Goal: Find specific fact: Find specific fact

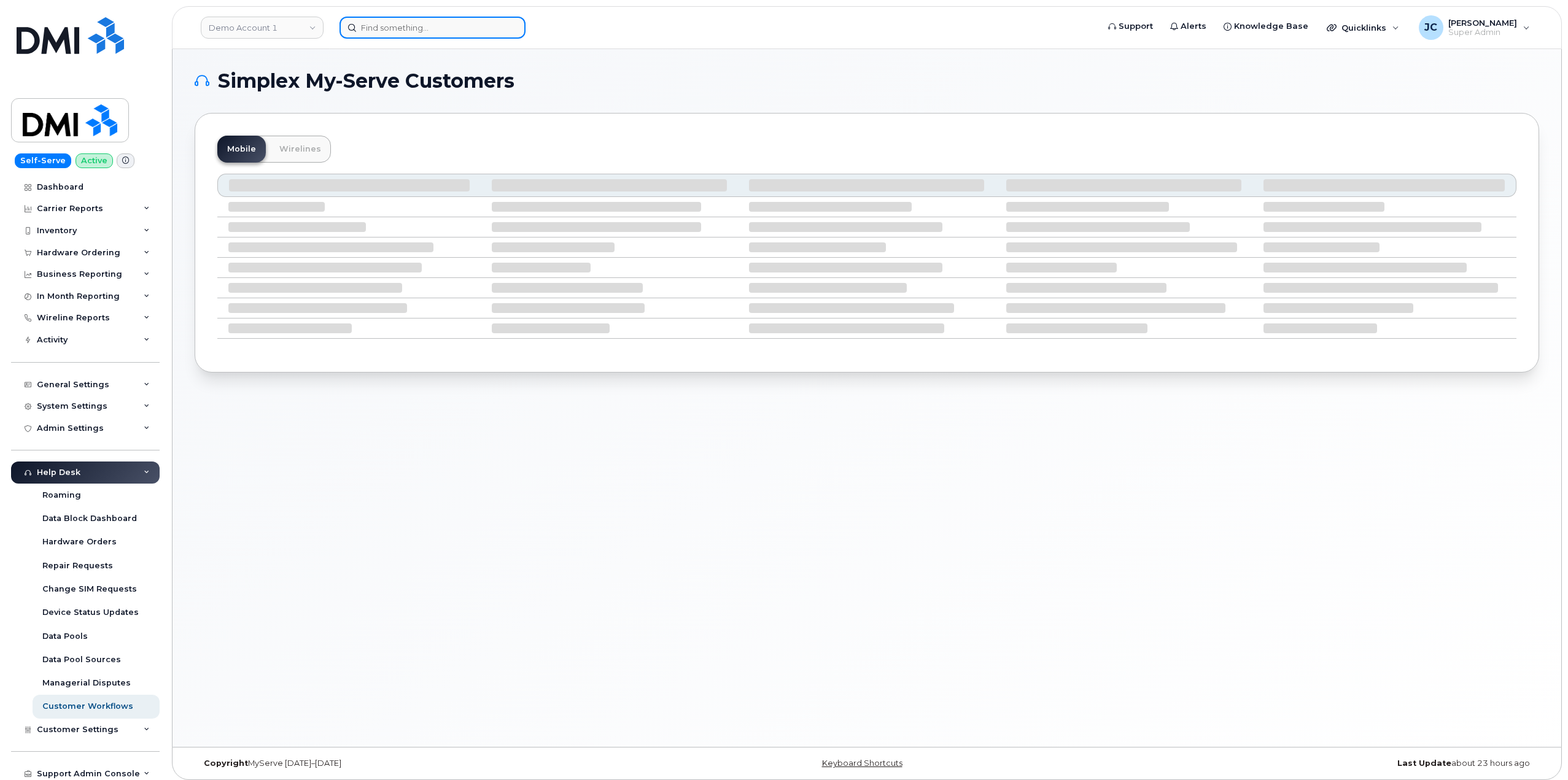
click at [396, 27] on input at bounding box center [432, 28] width 186 height 22
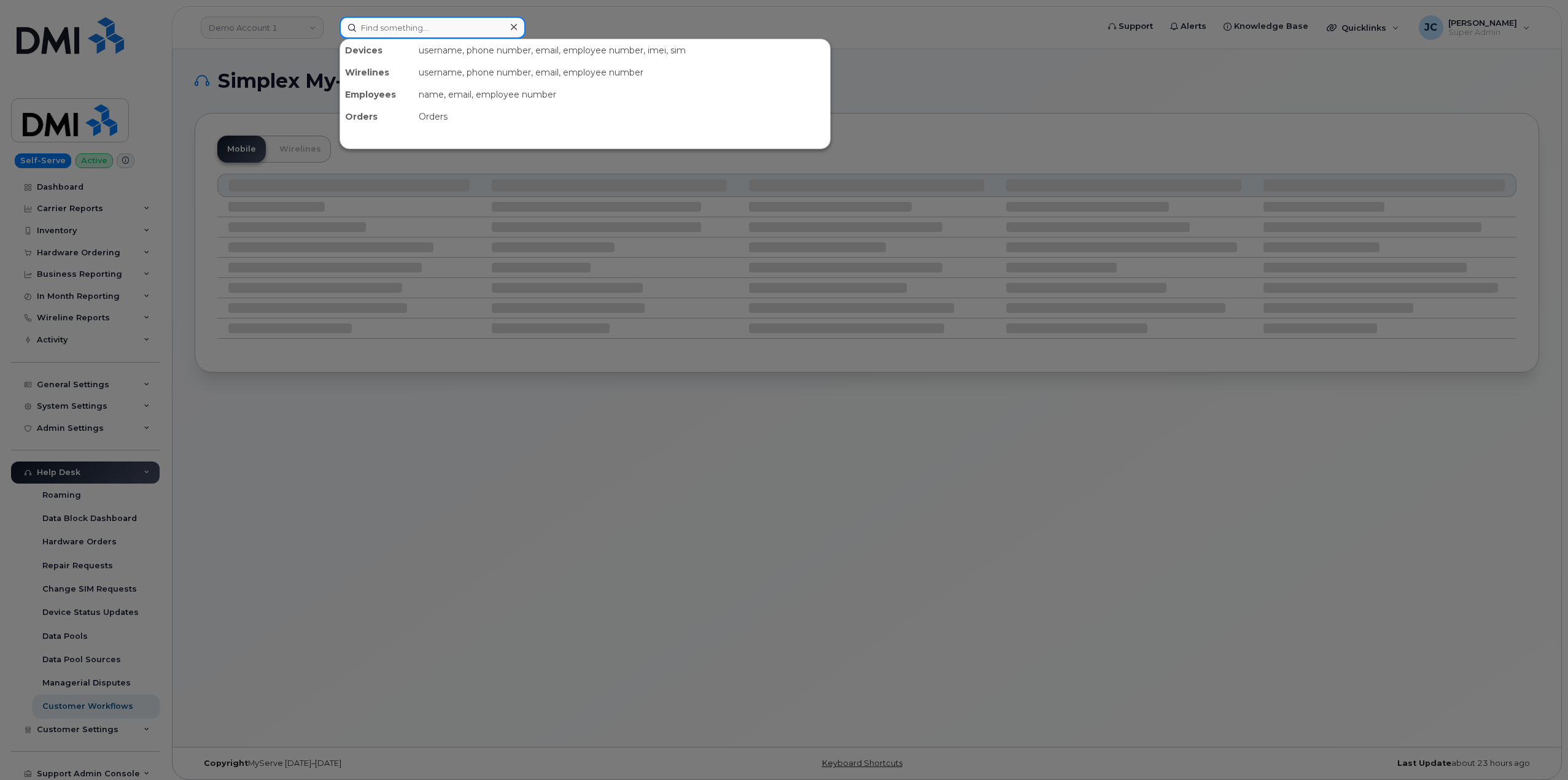
click at [372, 23] on input at bounding box center [432, 28] width 186 height 22
paste input "361.746.3941"
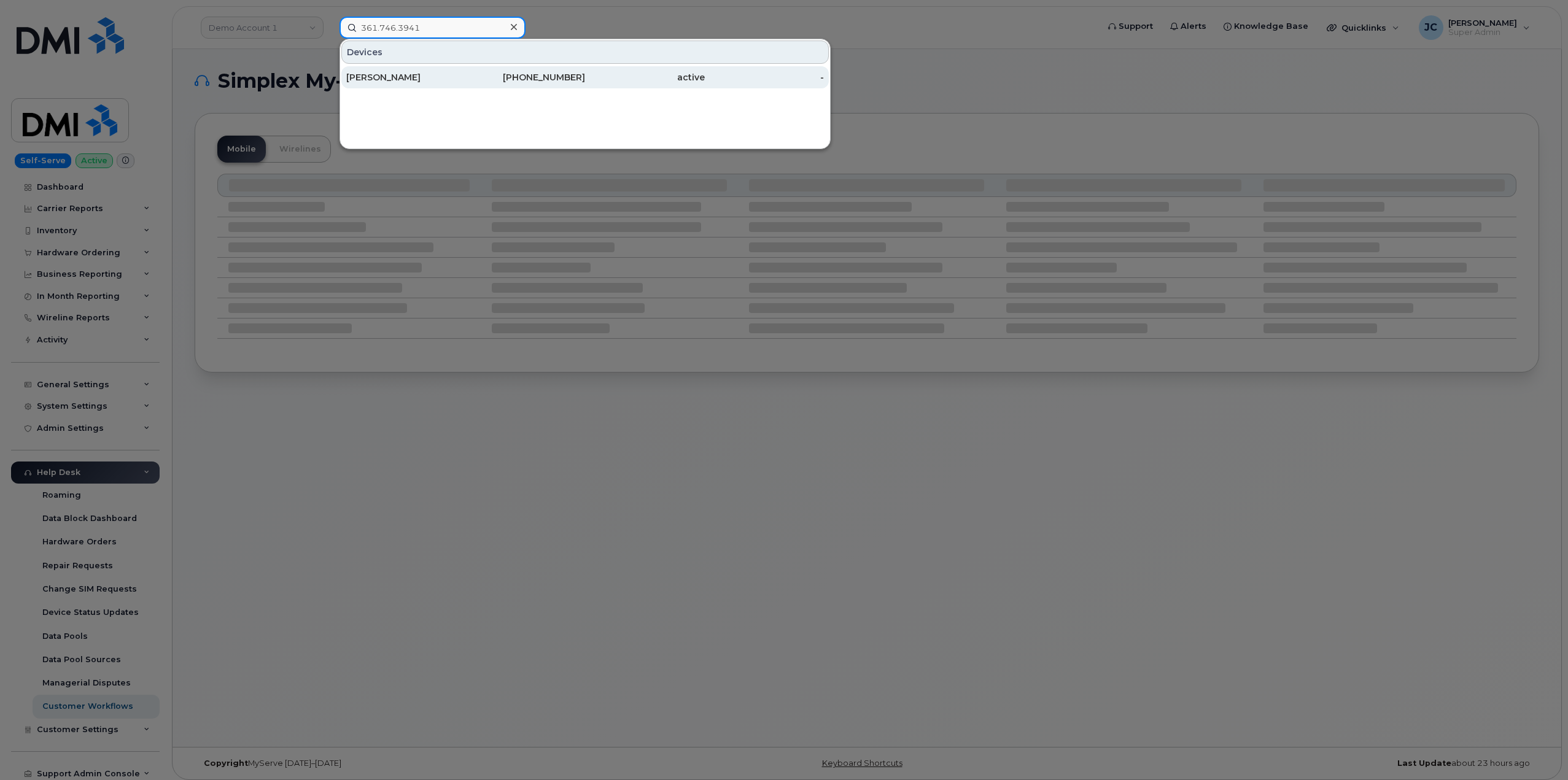
type input "361.746.3941"
click at [508, 75] on div "[PHONE_NUMBER]" at bounding box center [525, 77] width 119 height 12
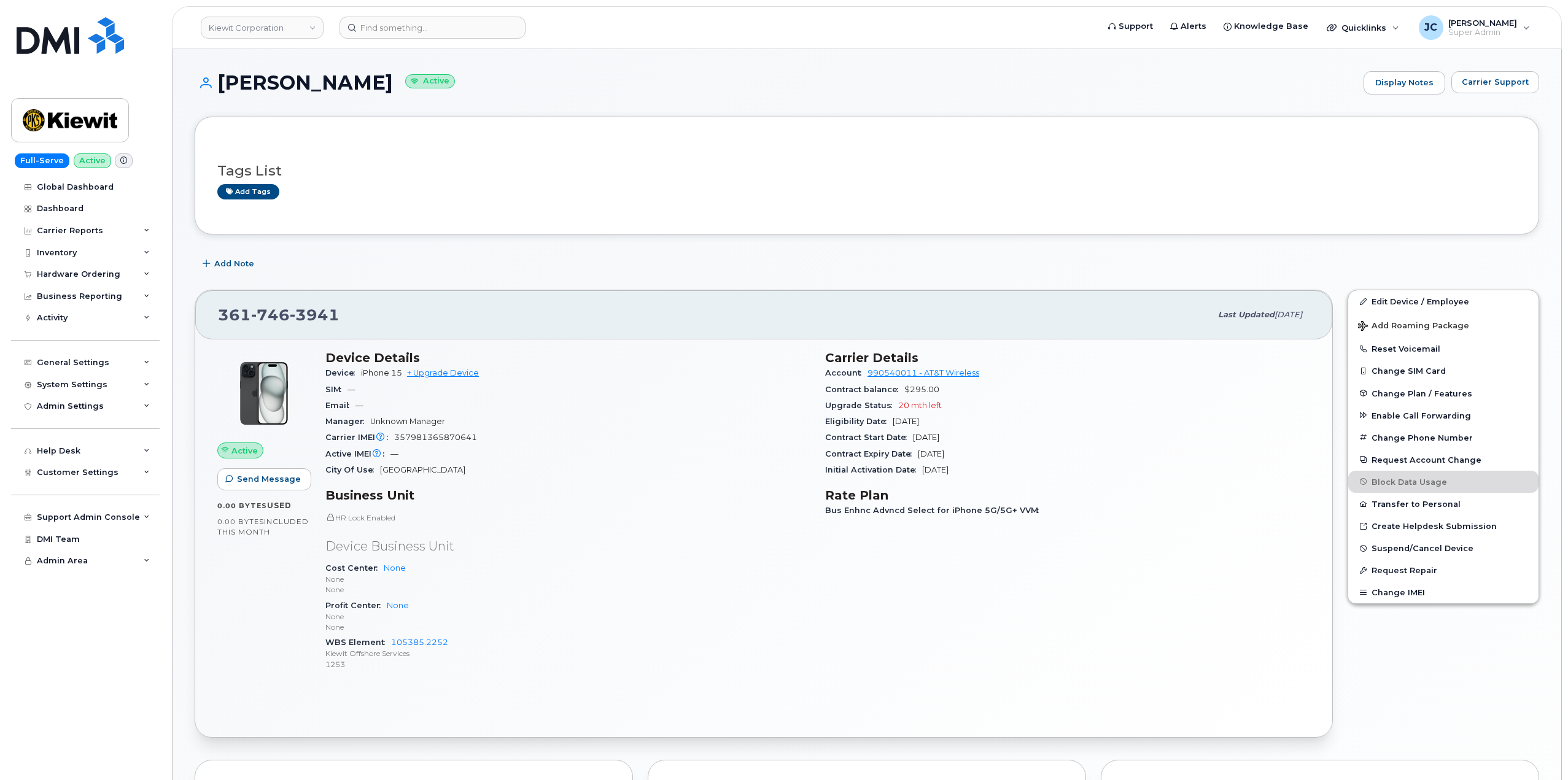
drag, startPoint x: 289, startPoint y: 79, endPoint x: 369, endPoint y: 84, distance: 80.2
click at [385, 82] on h1 "Emilio Riosserna Active" at bounding box center [776, 82] width 1163 height 21
copy h1 "Riosserna"
drag, startPoint x: 335, startPoint y: 313, endPoint x: 208, endPoint y: 315, distance: 127.0
click at [208, 315] on div "361 746 3941 Last updated Sep 04, 2025" at bounding box center [763, 315] width 1137 height 49
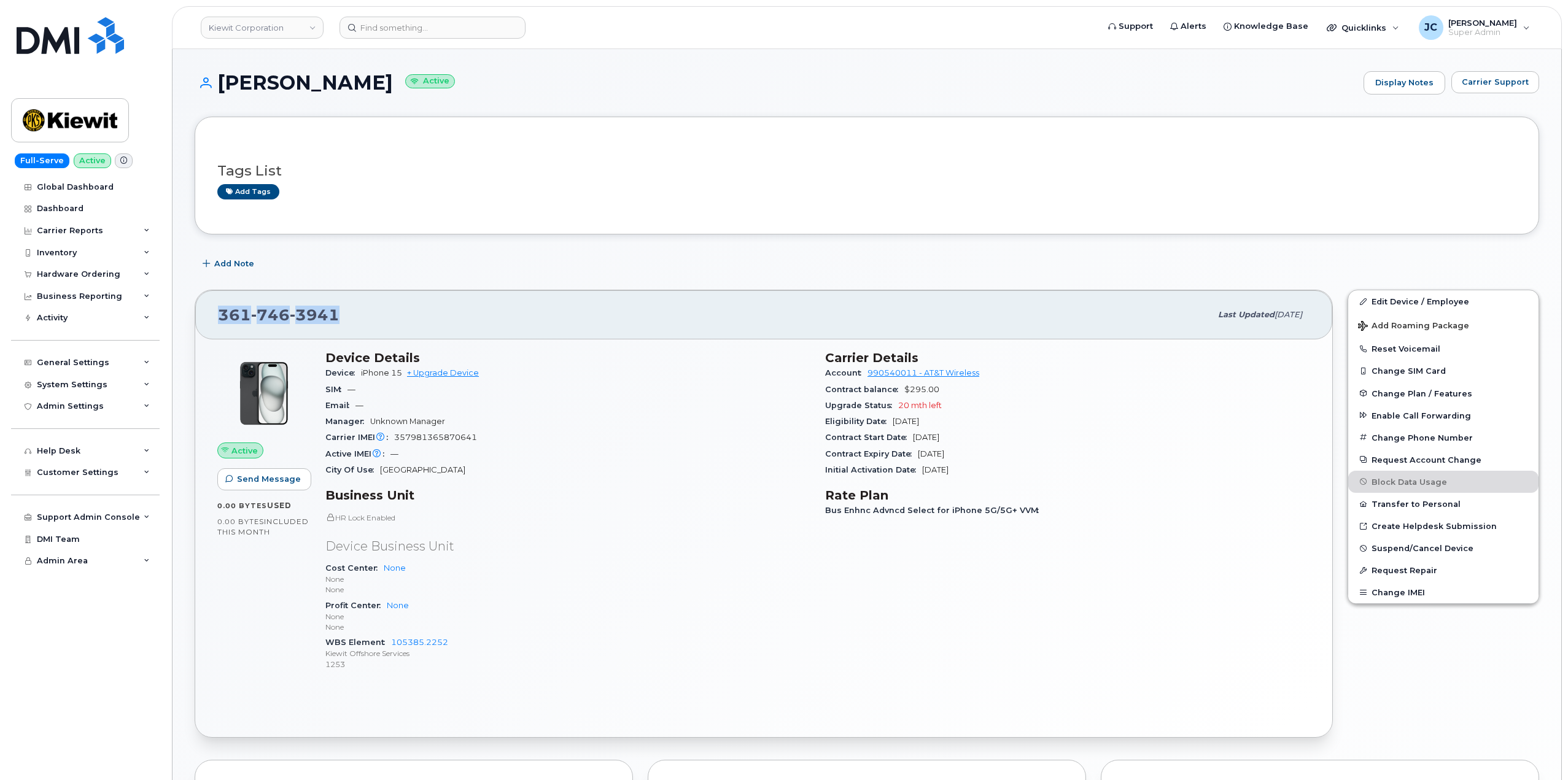
copy span "361 746 3941"
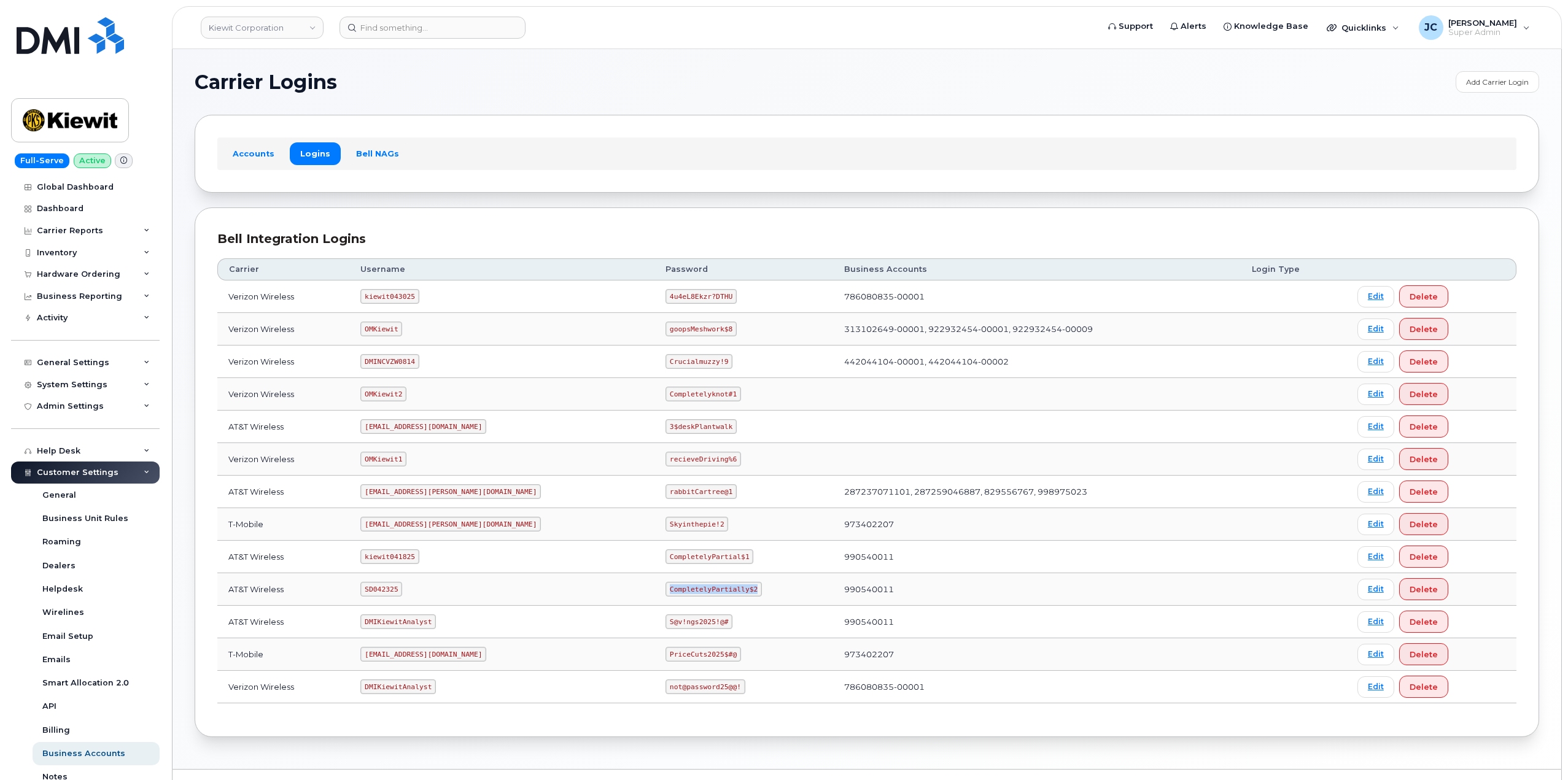
drag, startPoint x: 692, startPoint y: 588, endPoint x: 614, endPoint y: 583, distance: 78.2
click at [665, 583] on code "CompletelyPartially$2" at bounding box center [714, 589] width 97 height 14
copy code "CompletelyPartially$2"
